Goal: Use online tool/utility: Use online tool/utility

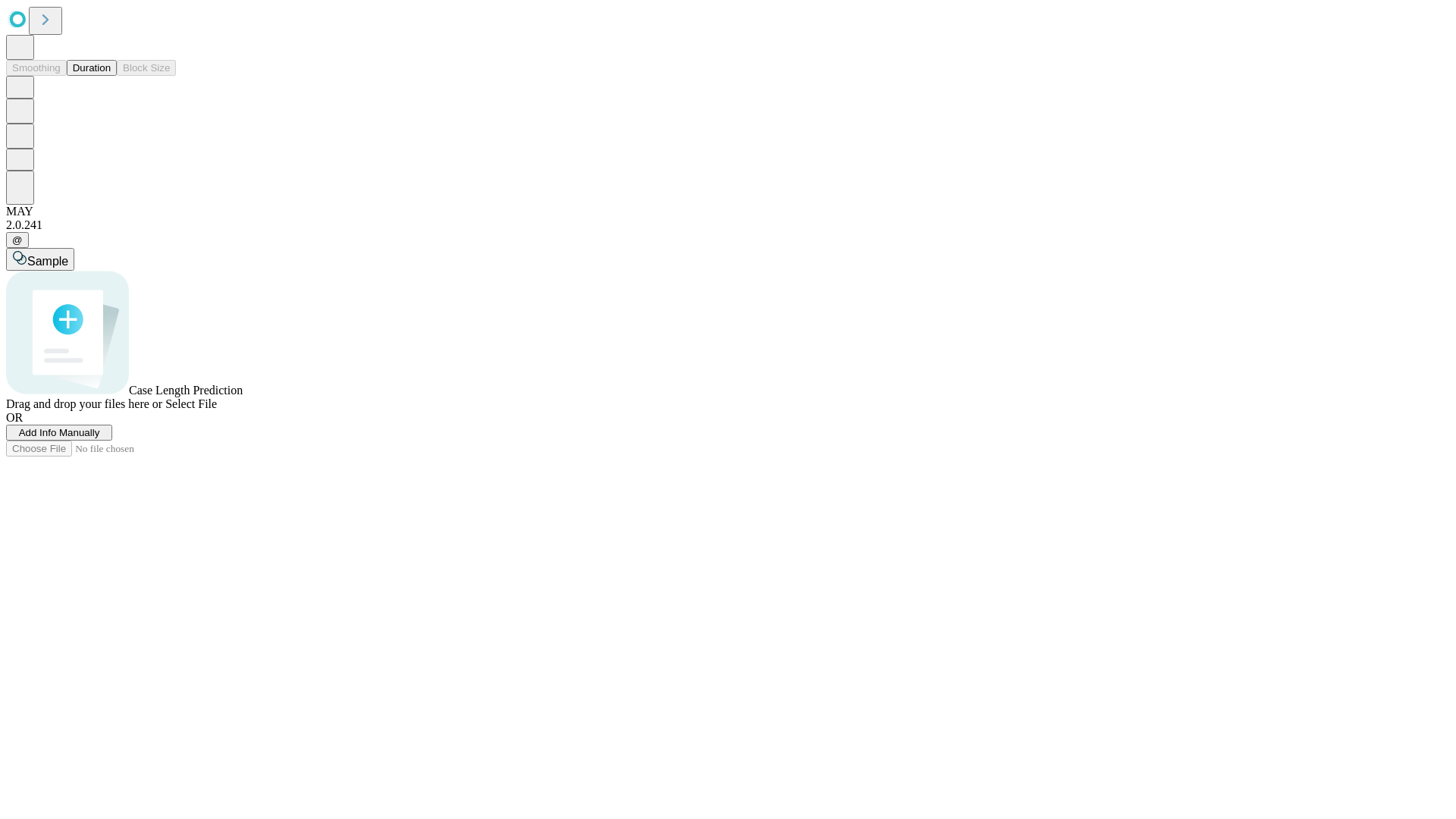
click at [111, 75] on button "Duration" at bounding box center [92, 67] width 50 height 16
click at [68, 255] on span "Sample" at bounding box center [48, 262] width 41 height 13
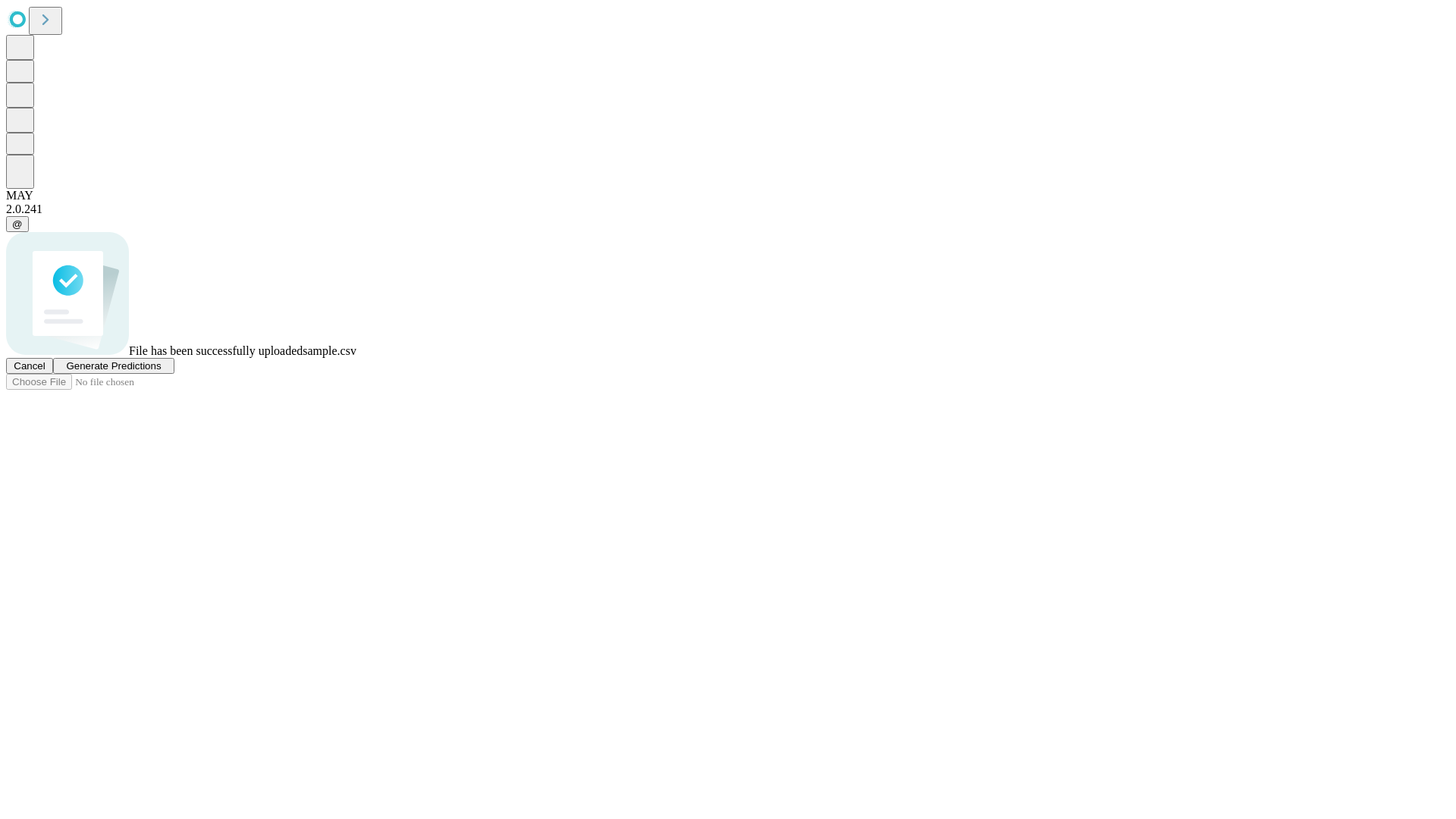
click at [161, 372] on span "Generate Predictions" at bounding box center [114, 366] width 95 height 11
